Goal: Transaction & Acquisition: Purchase product/service

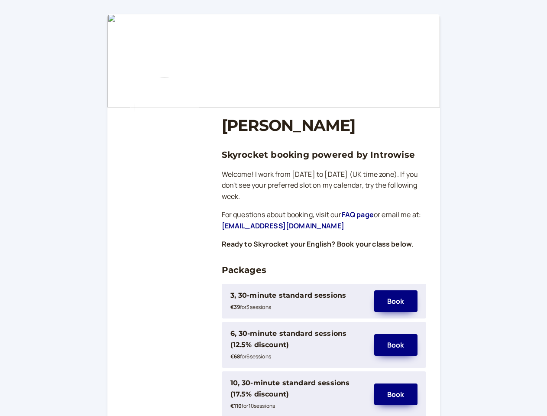
click at [298, 301] on div "3, 30-minute standard sessions" at bounding box center [289, 295] width 116 height 11
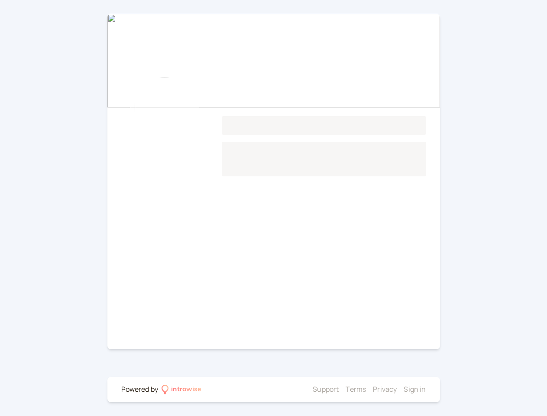
click at [396, 301] on main "Loading..." at bounding box center [273, 181] width 333 height 335
click at [298, 345] on main "Loading..." at bounding box center [273, 181] width 333 height 335
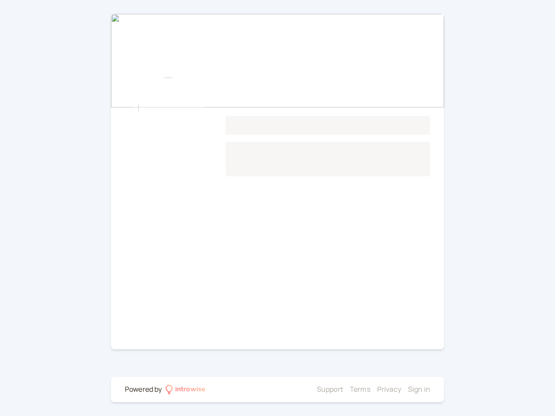
click at [396, 345] on main "Loading..." at bounding box center [277, 181] width 333 height 335
click at [298, 394] on div at bounding box center [261, 389] width 104 height 11
click at [396, 394] on li "Privacy" at bounding box center [389, 389] width 24 height 11
